Goal: Task Accomplishment & Management: Use online tool/utility

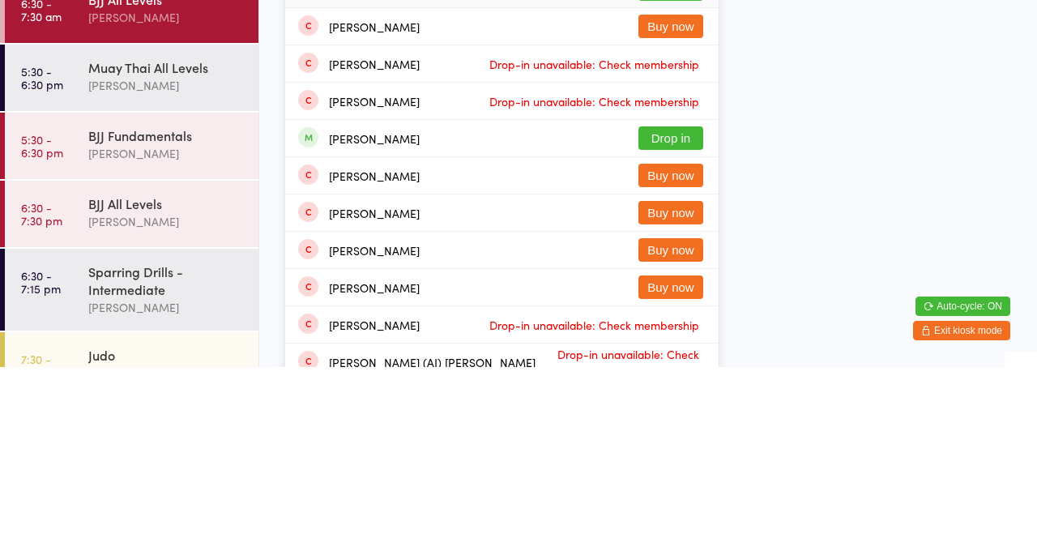
type input "[PERSON_NAME]"
click at [696, 313] on button "Drop in" at bounding box center [670, 308] width 65 height 23
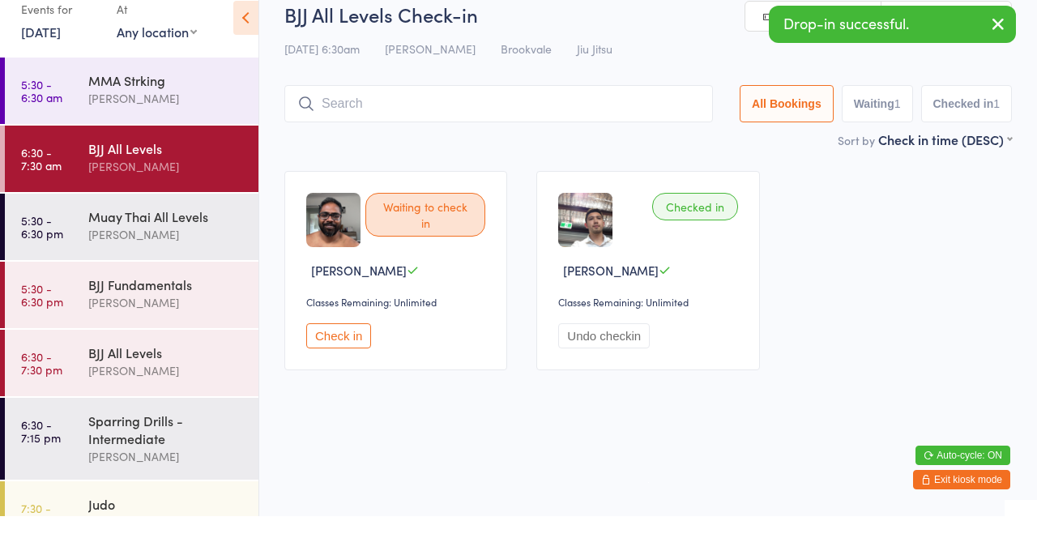
click at [494, 165] on div "Sort by Check in time (DESC) First name (ASC) First name (DESC) Last name (ASC)…" at bounding box center [647, 161] width 727 height 18
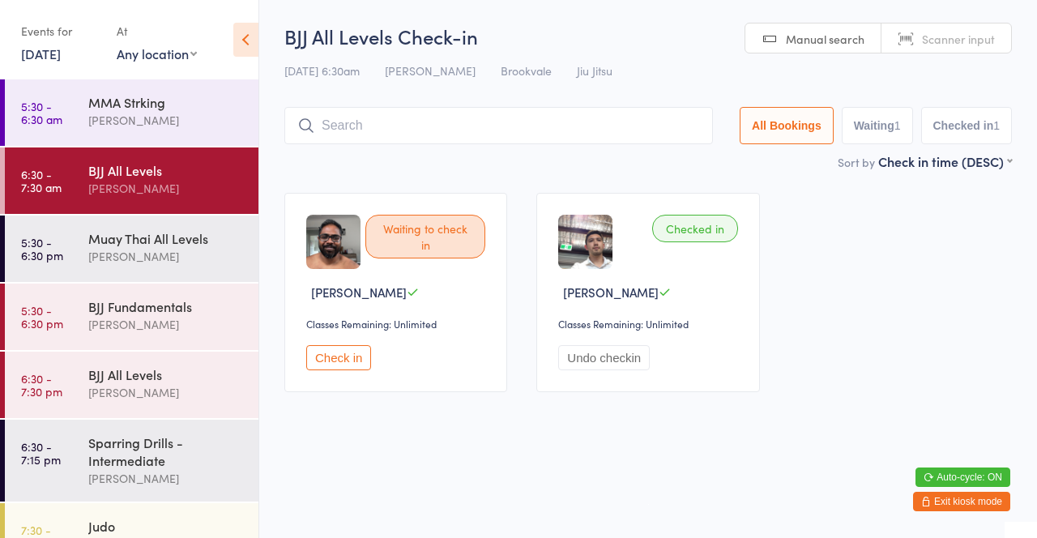
click at [340, 346] on button "Check in" at bounding box center [338, 357] width 65 height 25
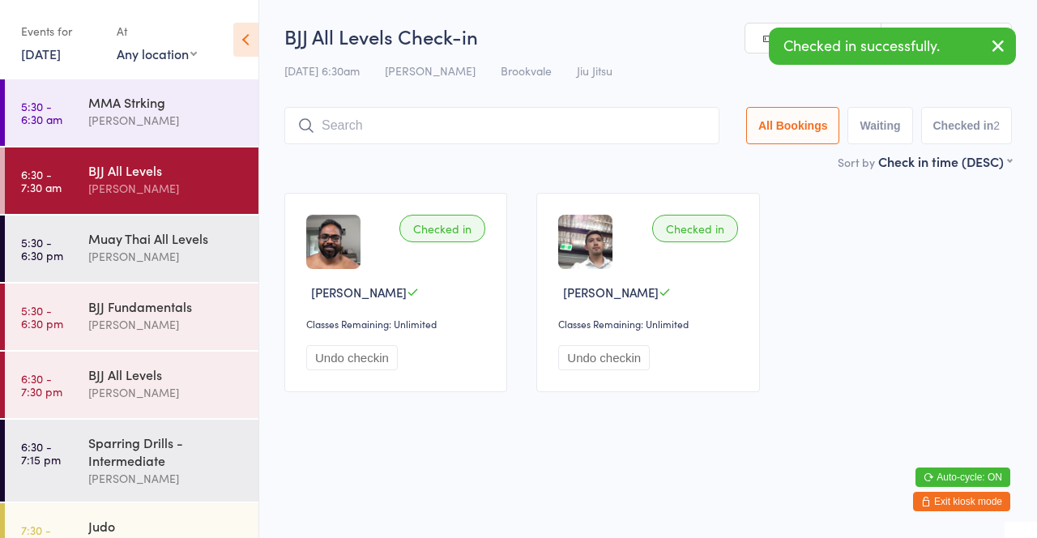
click at [457, 118] on input "search" at bounding box center [501, 125] width 435 height 37
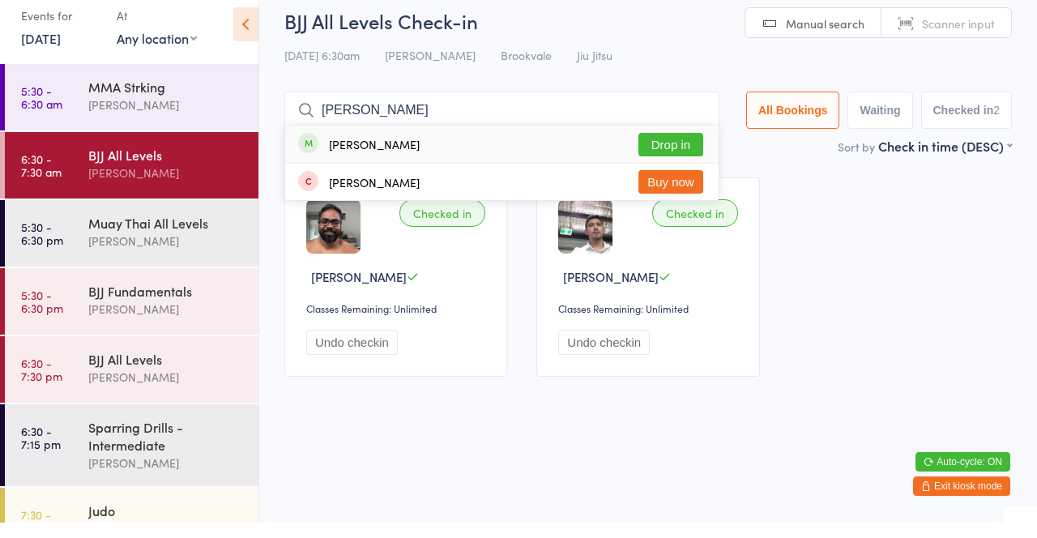
type input "[PERSON_NAME]"
click at [679, 161] on button "Drop in" at bounding box center [670, 159] width 65 height 23
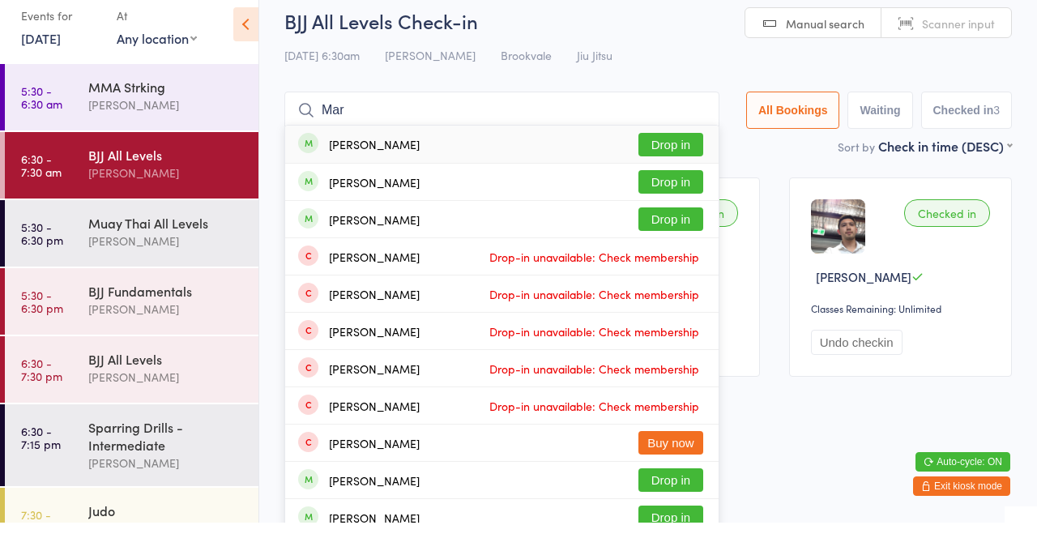
type input "Mar"
click at [678, 152] on button "Drop in" at bounding box center [670, 159] width 65 height 23
